Goal: Information Seeking & Learning: Learn about a topic

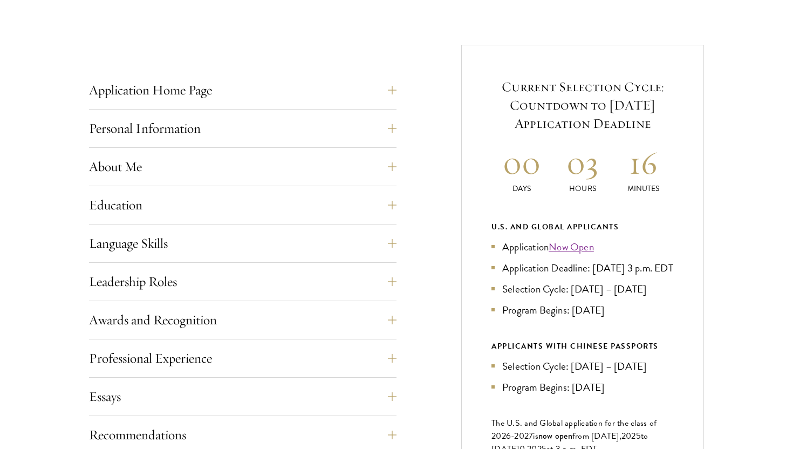
scroll to position [474, 0]
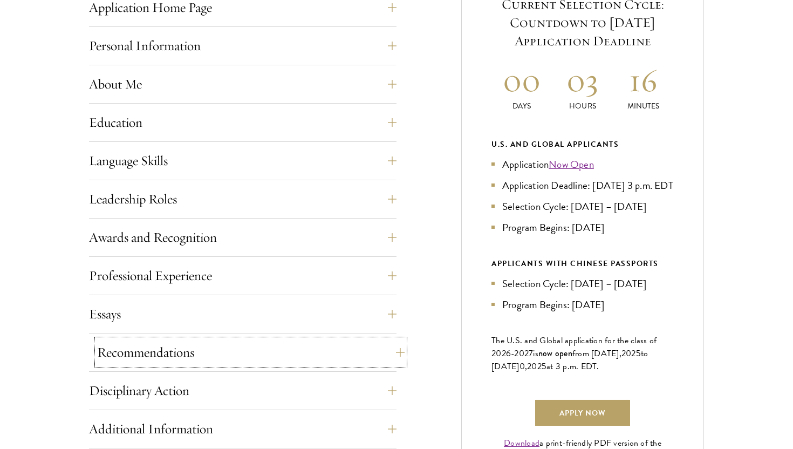
click at [395, 348] on button "Recommendations" at bounding box center [250, 352] width 307 height 26
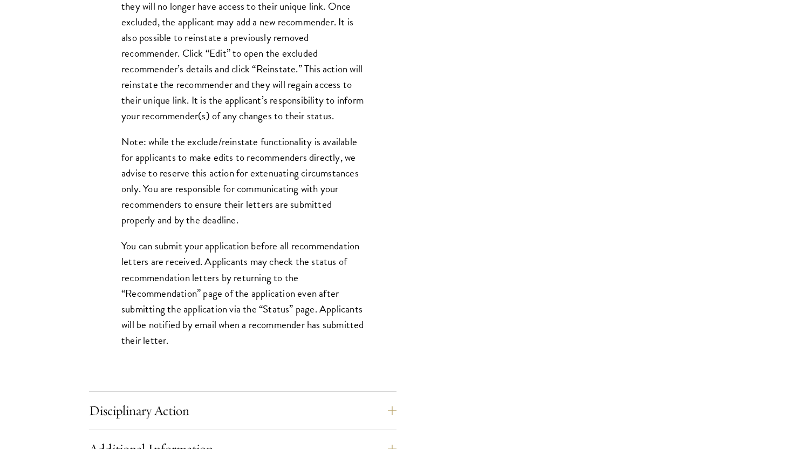
scroll to position [1340, 0]
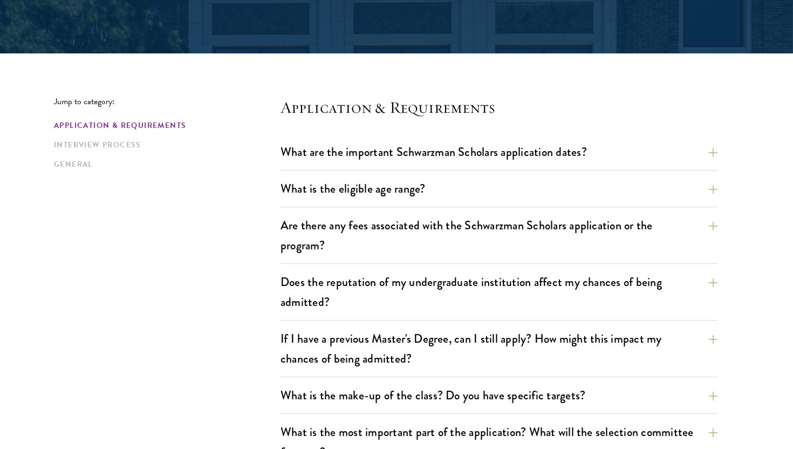
scroll to position [227, 0]
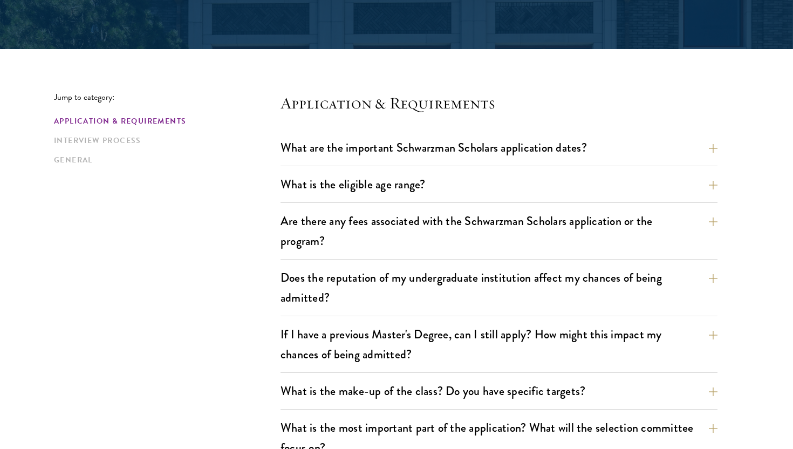
click at [352, 257] on div "Are there any fees associated with the Schwarzman Scholars application or the p…" at bounding box center [498, 234] width 437 height 51
click at [351, 241] on button "Are there any fees associated with the Schwarzman Scholars application or the p…" at bounding box center [507, 231] width 437 height 44
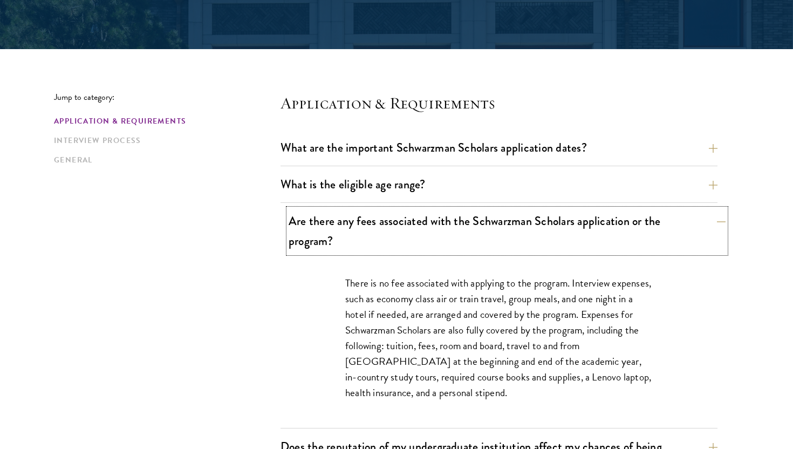
click at [351, 241] on button "Are there any fees associated with the Schwarzman Scholars application or the p…" at bounding box center [507, 231] width 437 height 44
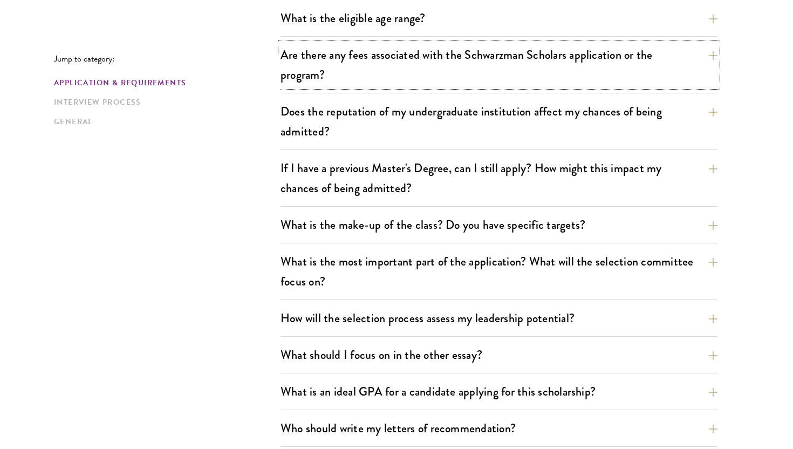
scroll to position [407, 0]
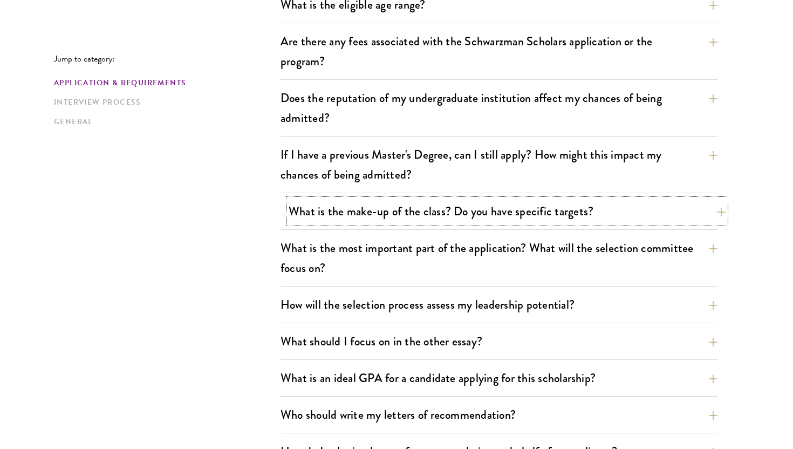
click at [391, 218] on button "What is the make-up of the class? Do you have specific targets?" at bounding box center [507, 211] width 437 height 24
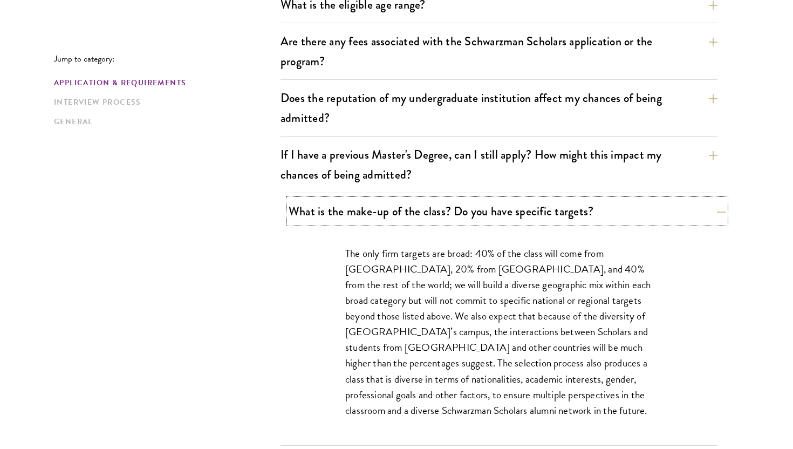
click at [391, 218] on button "What is the make-up of the class? Do you have specific targets?" at bounding box center [507, 211] width 437 height 24
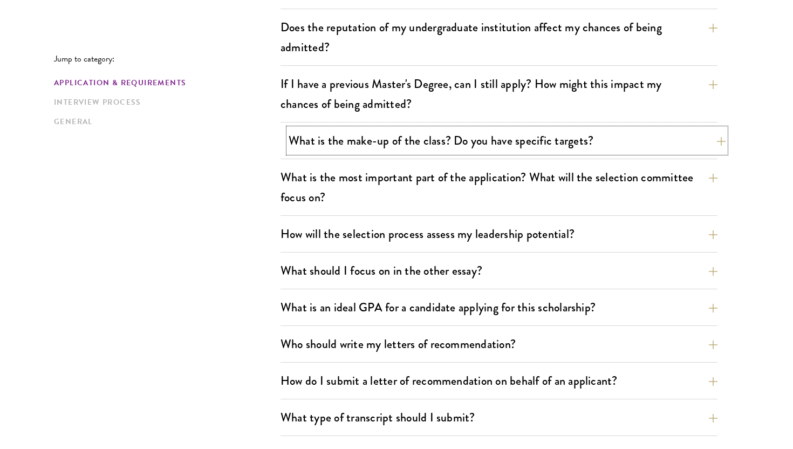
scroll to position [492, 0]
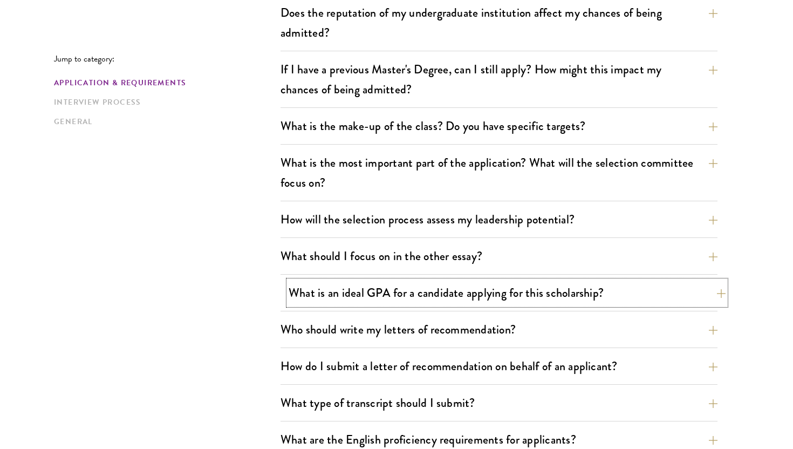
click at [392, 299] on button "What is an ideal GPA for a candidate applying for this scholarship?" at bounding box center [507, 292] width 437 height 24
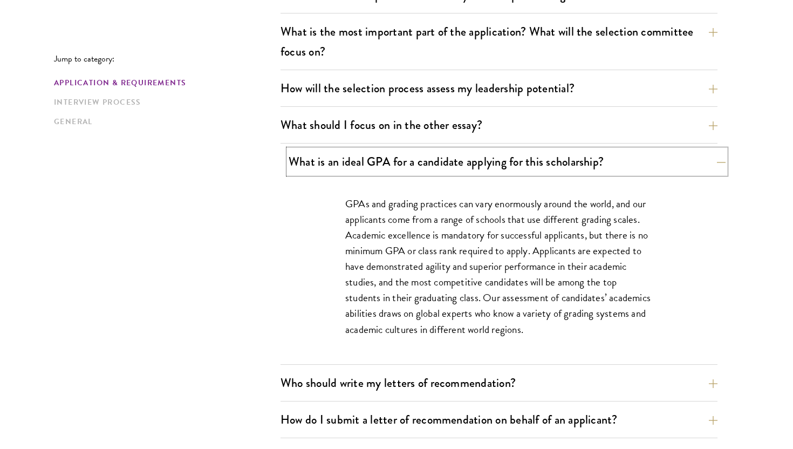
scroll to position [625, 0]
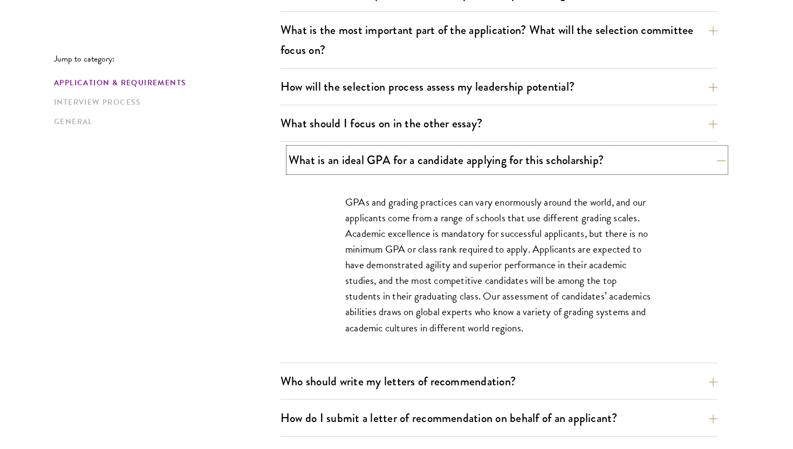
click at [398, 163] on button "What is an ideal GPA for a candidate applying for this scholarship?" at bounding box center [507, 160] width 437 height 24
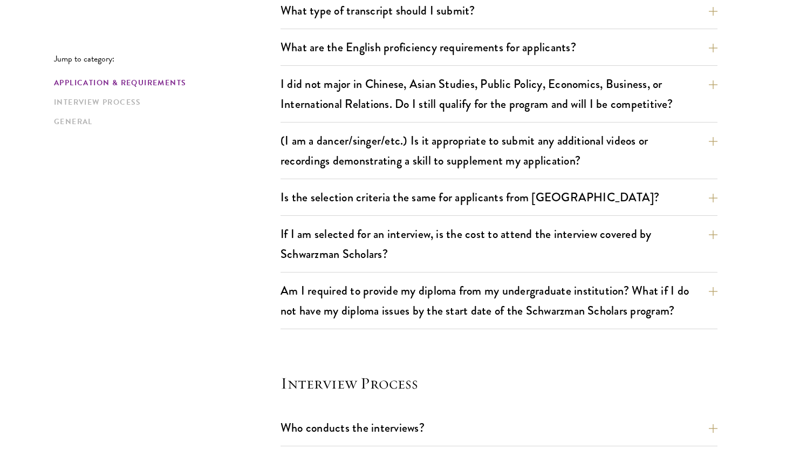
scroll to position [891, 0]
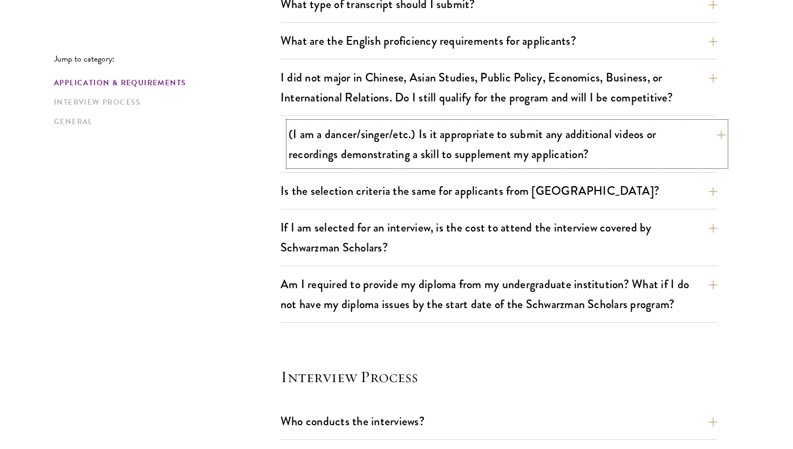
click at [412, 147] on button "(I am a dancer/singer/etc.) Is it appropriate to submit any additional videos o…" at bounding box center [507, 144] width 437 height 44
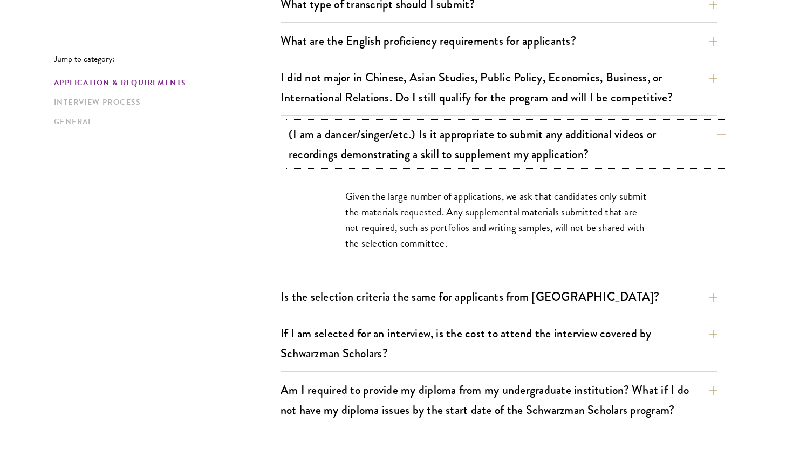
click at [412, 148] on button "(I am a dancer/singer/etc.) Is it appropriate to submit any additional videos o…" at bounding box center [507, 144] width 437 height 44
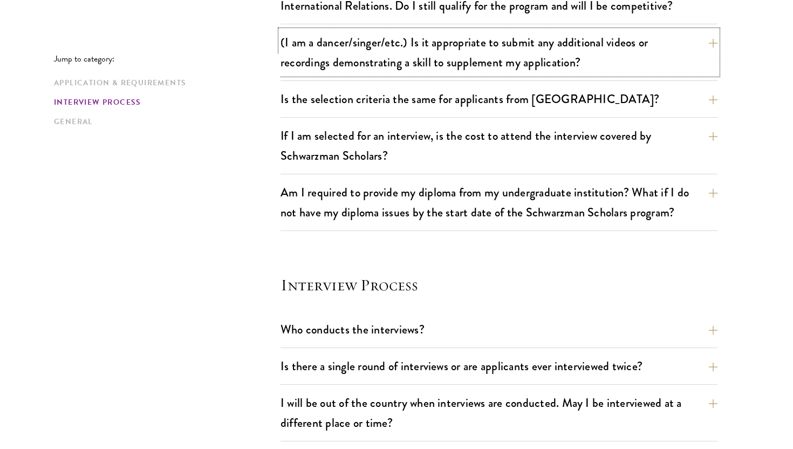
scroll to position [992, 0]
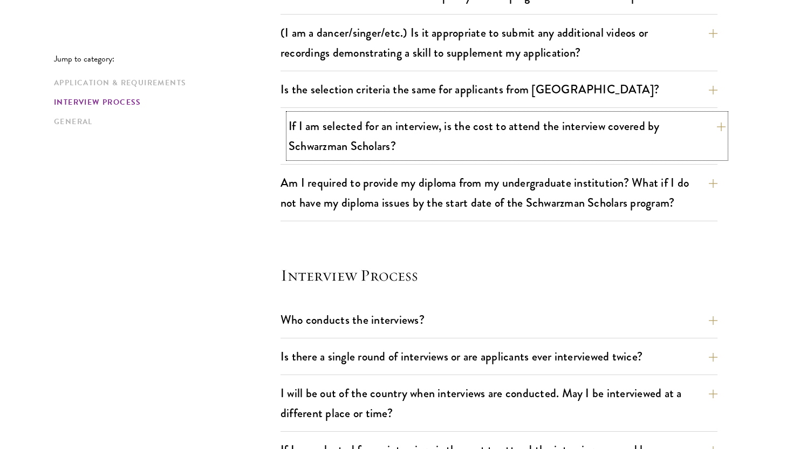
click at [454, 122] on button "If I am selected for an interview, is the cost to attend the interview covered …" at bounding box center [507, 136] width 437 height 44
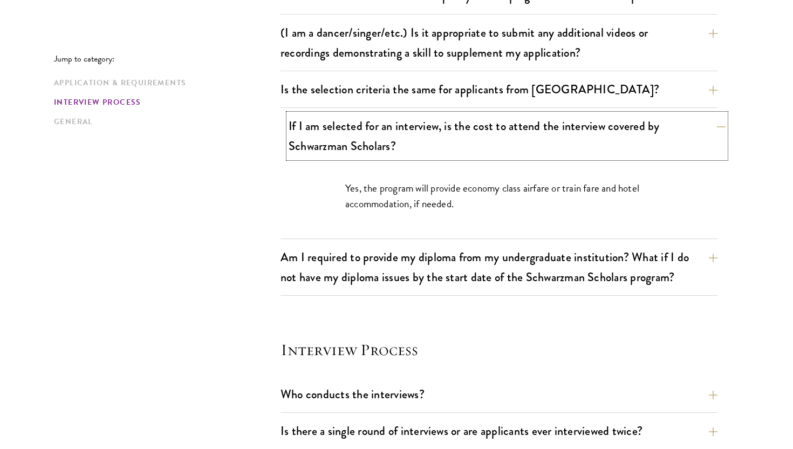
click at [460, 152] on button "If I am selected for an interview, is the cost to attend the interview covered …" at bounding box center [507, 136] width 437 height 44
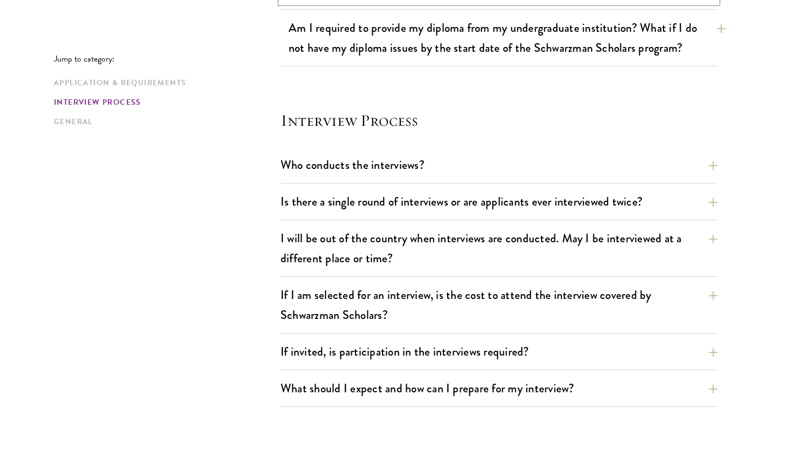
scroll to position [1149, 0]
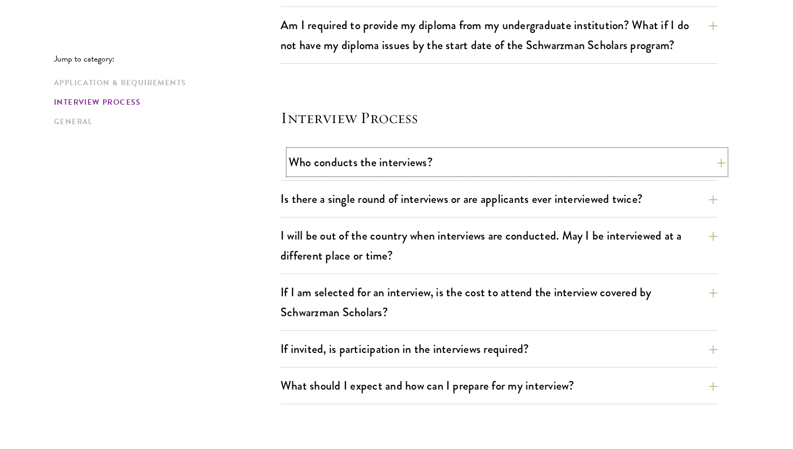
click at [471, 174] on button "Who conducts the interviews?" at bounding box center [507, 162] width 437 height 24
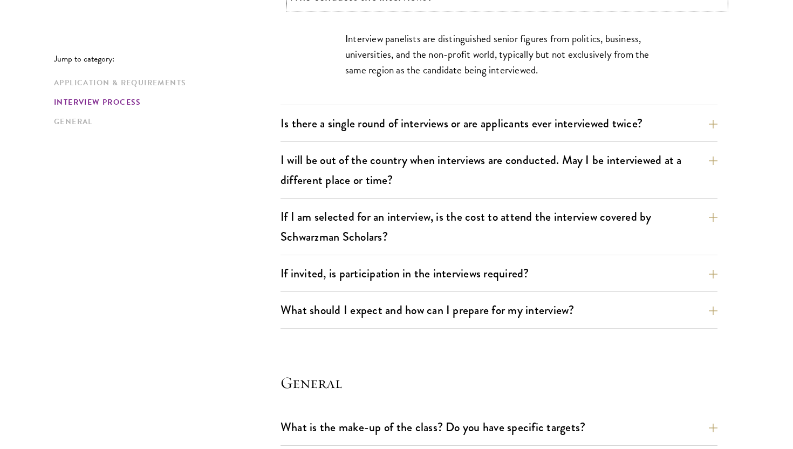
scroll to position [1317, 0]
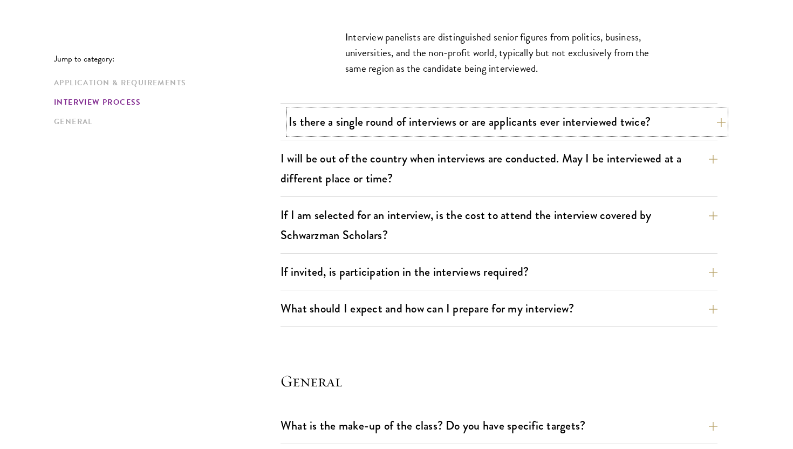
click at [450, 121] on button "Is there a single round of interviews or are applicants ever interviewed twice?" at bounding box center [507, 121] width 437 height 24
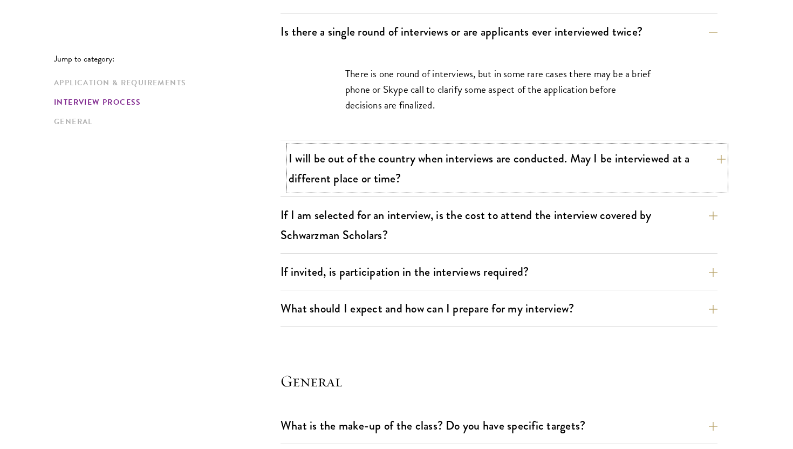
click at [436, 175] on button "I will be out of the country when interviews are conducted. May I be interviewe…" at bounding box center [507, 168] width 437 height 44
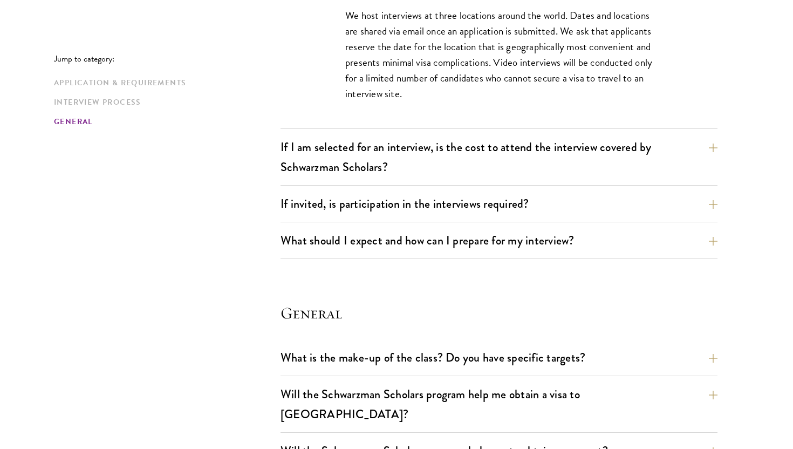
scroll to position [1436, 0]
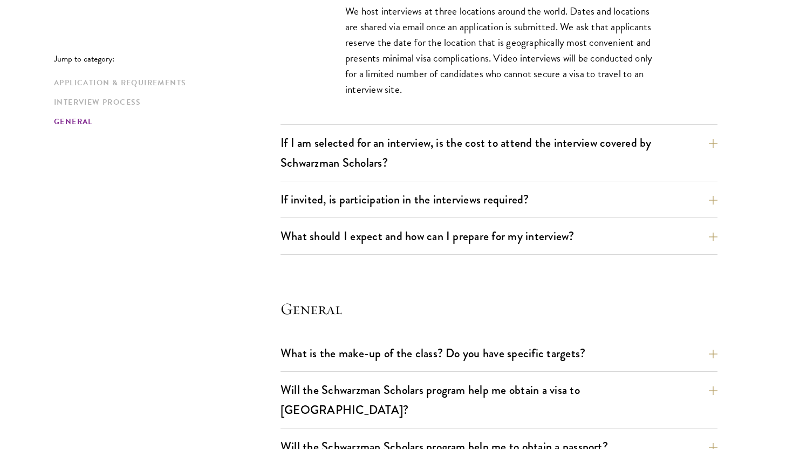
click at [291, 164] on button "If I am selected for an interview, is the cost to attend the interview covered …" at bounding box center [507, 153] width 437 height 44
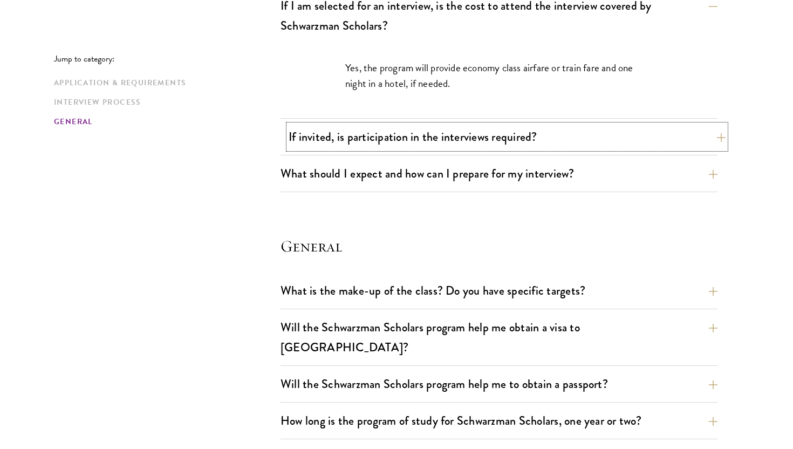
click at [289, 146] on button "If invited, is participation in the interviews required?" at bounding box center [507, 137] width 437 height 24
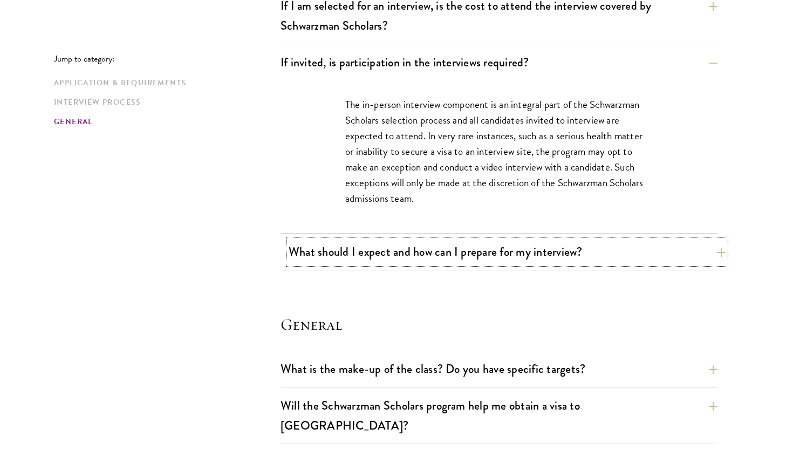
click at [319, 256] on button "What should I expect and how can I prepare for my interview?" at bounding box center [507, 251] width 437 height 24
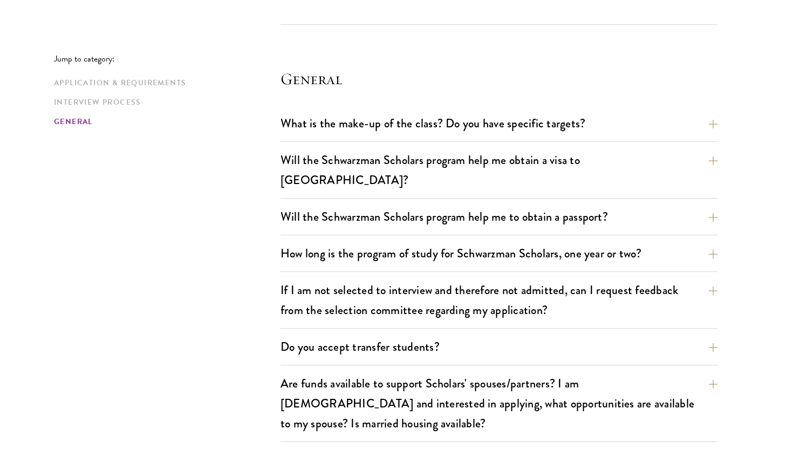
scroll to position [2219, 0]
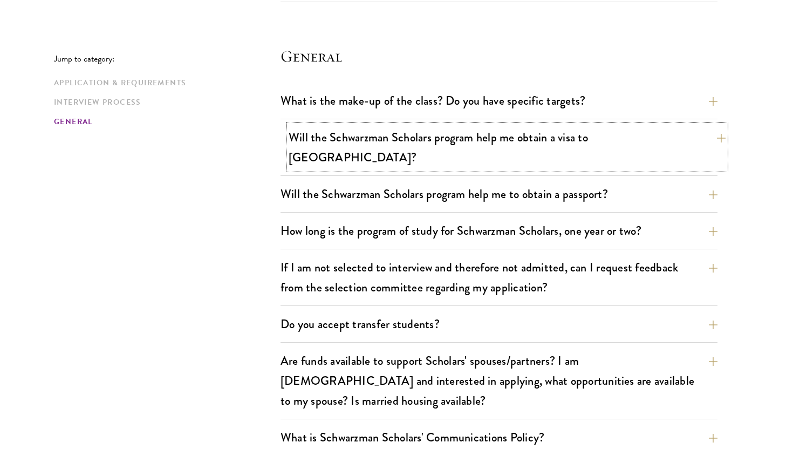
click at [327, 141] on button "Will the Schwarzman Scholars program help me obtain a visa to China?" at bounding box center [507, 147] width 437 height 44
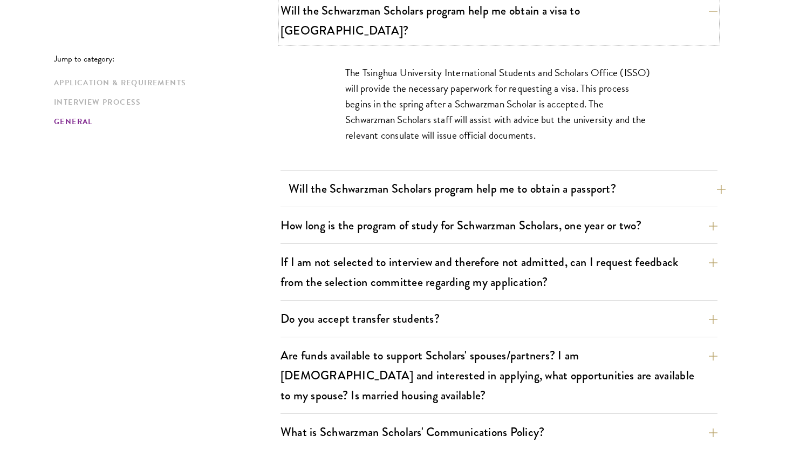
scroll to position [1679, 0]
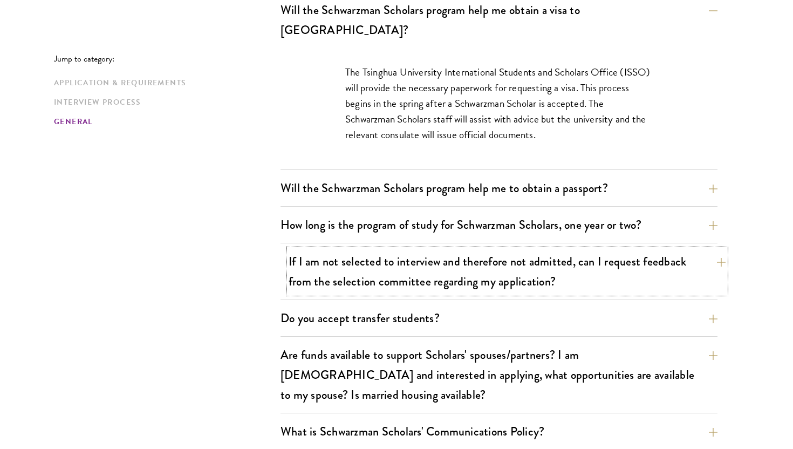
click at [720, 249] on button "If I am not selected to interview and therefore not admitted, can I request fee…" at bounding box center [507, 271] width 437 height 44
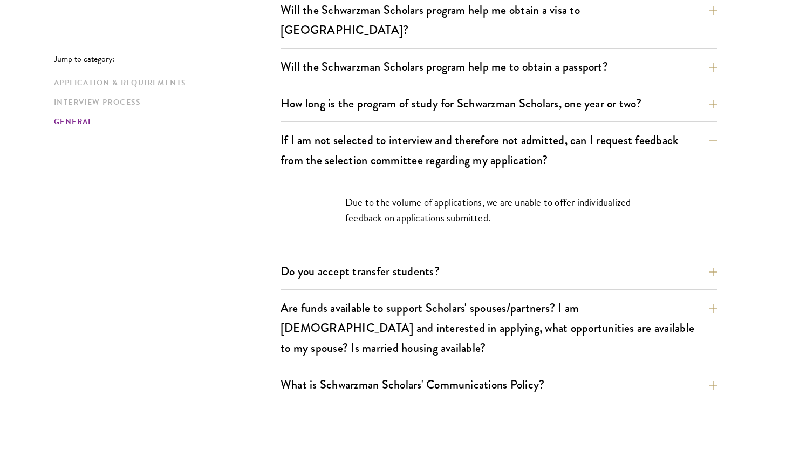
click at [716, 259] on button "Do you accept transfer students?" at bounding box center [507, 271] width 437 height 24
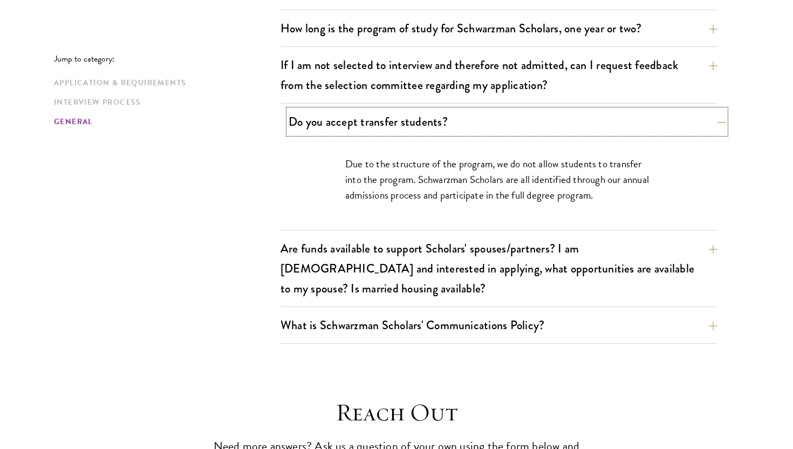
scroll to position [1761, 0]
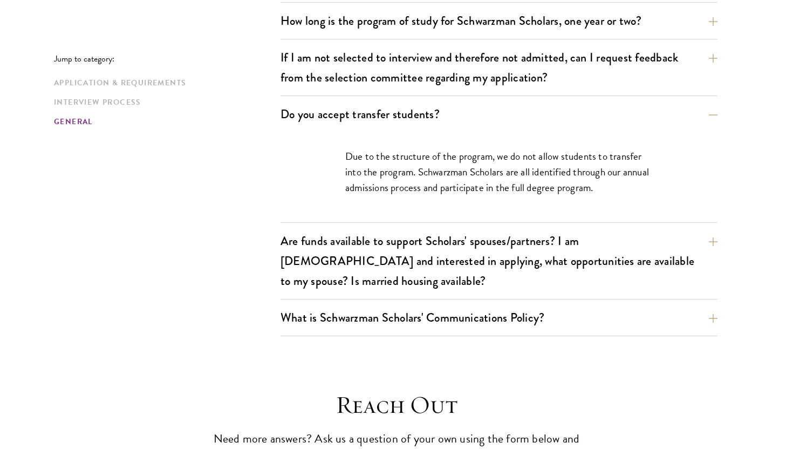
click at [708, 305] on button "What is Schwarzman Scholars' Communications Policy?" at bounding box center [507, 317] width 437 height 24
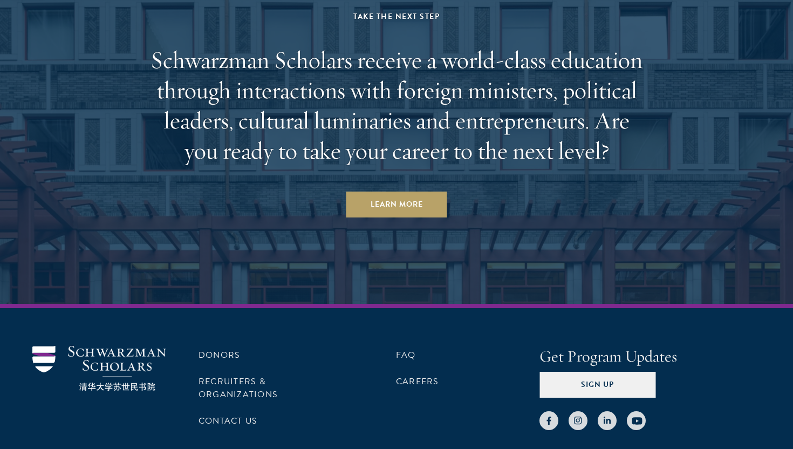
scroll to position [3151, 0]
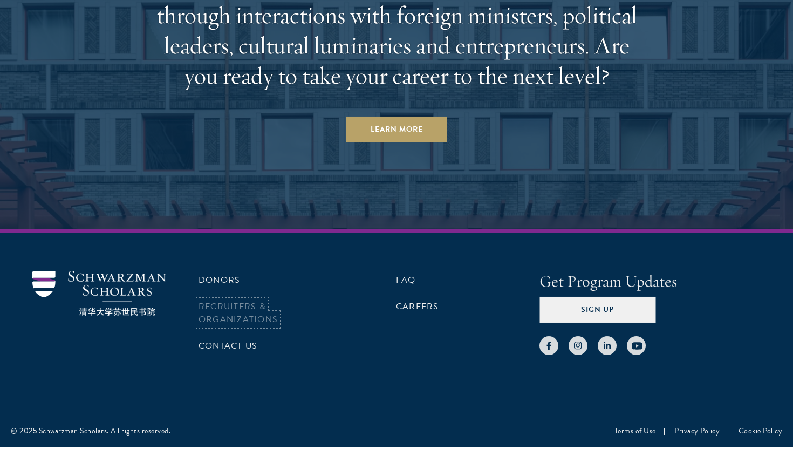
click at [230, 300] on link "Recruiters & Organizations" at bounding box center [237, 313] width 79 height 26
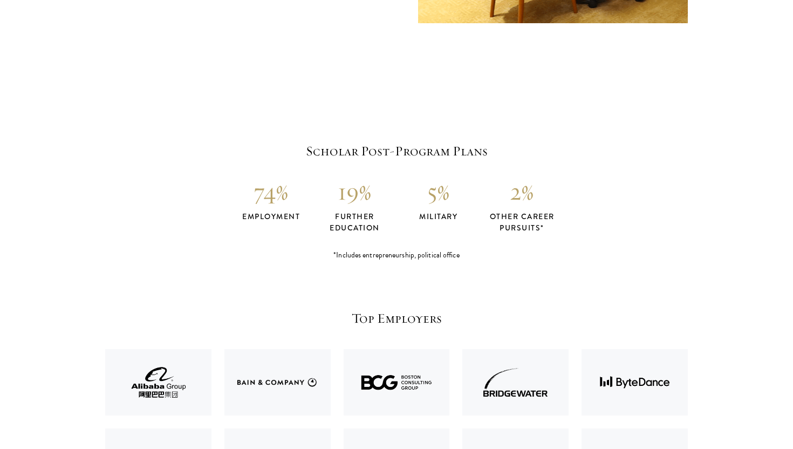
scroll to position [2477, 0]
